Goal: Navigation & Orientation: Find specific page/section

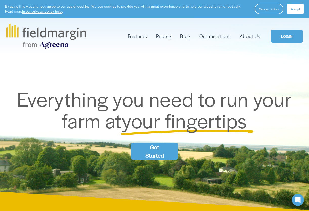
click at [286, 41] on link "LOGIN" at bounding box center [287, 36] width 32 height 13
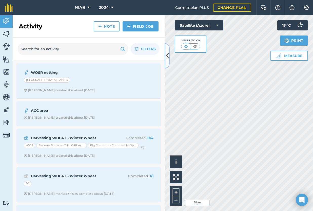
click at [168, 61] on button at bounding box center [167, 55] width 5 height 25
